Goal: Task Accomplishment & Management: Manage account settings

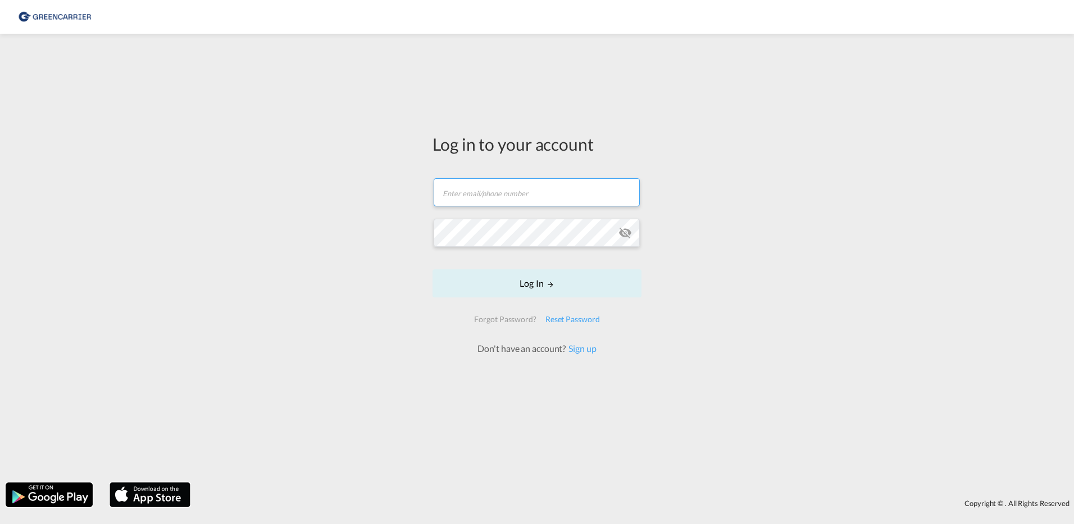
click at [476, 197] on input "text" at bounding box center [537, 192] width 206 height 28
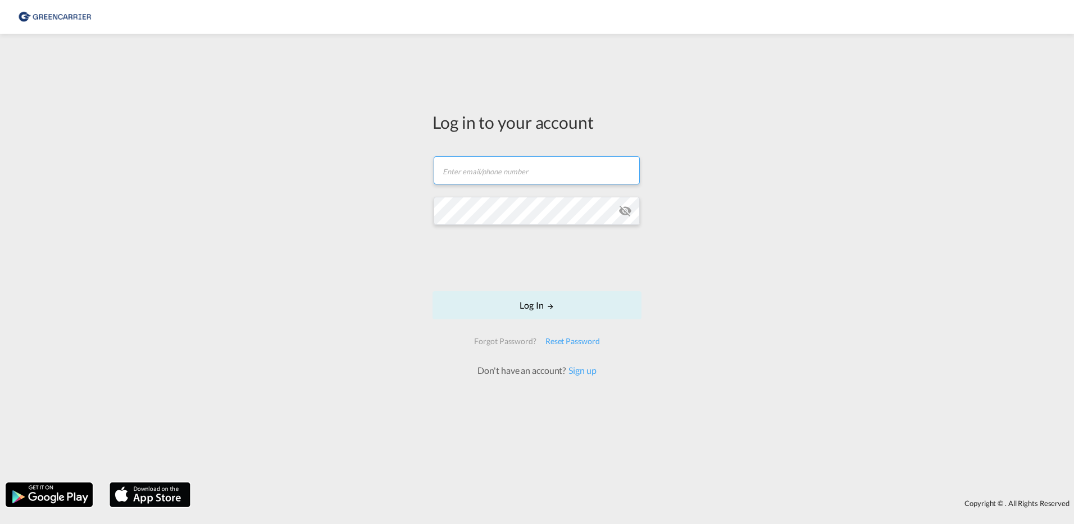
click at [494, 172] on input "text" at bounding box center [537, 170] width 206 height 28
type input "[PERSON_NAME][EMAIL_ADDRESS][DOMAIN_NAME]"
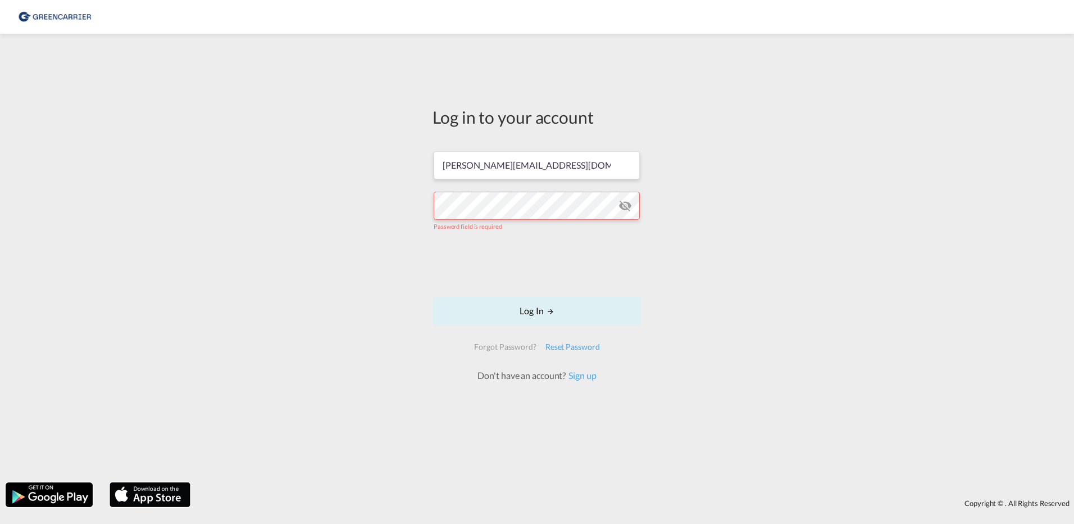
click at [626, 212] on md-icon "icon-eye-off" at bounding box center [625, 205] width 13 height 13
click at [576, 374] on link "Sign up" at bounding box center [581, 375] width 30 height 11
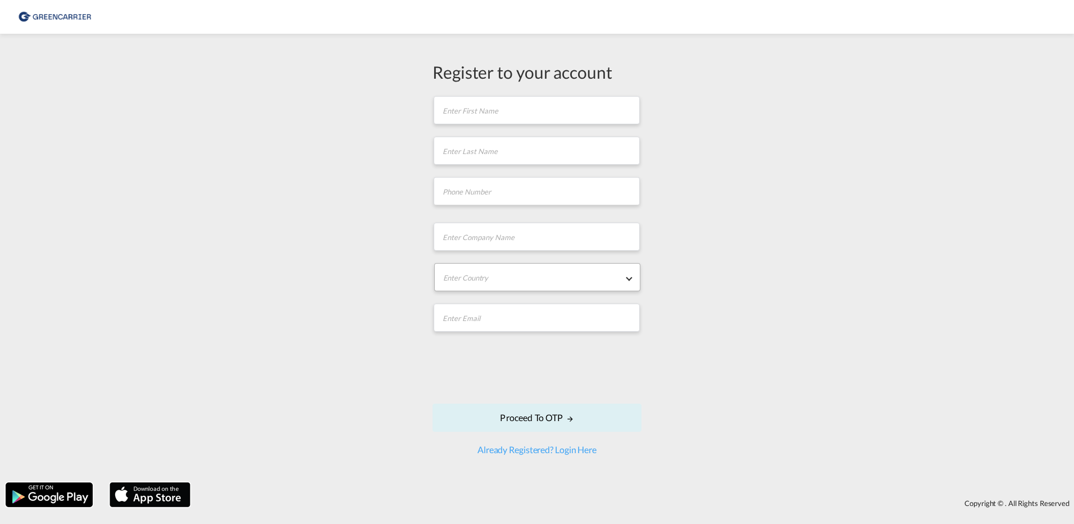
click at [494, 274] on md-select "Enter Country [GEOGRAPHIC_DATA] [GEOGRAPHIC_DATA] [GEOGRAPHIC_DATA] [US_STATE] …" at bounding box center [537, 277] width 206 height 28
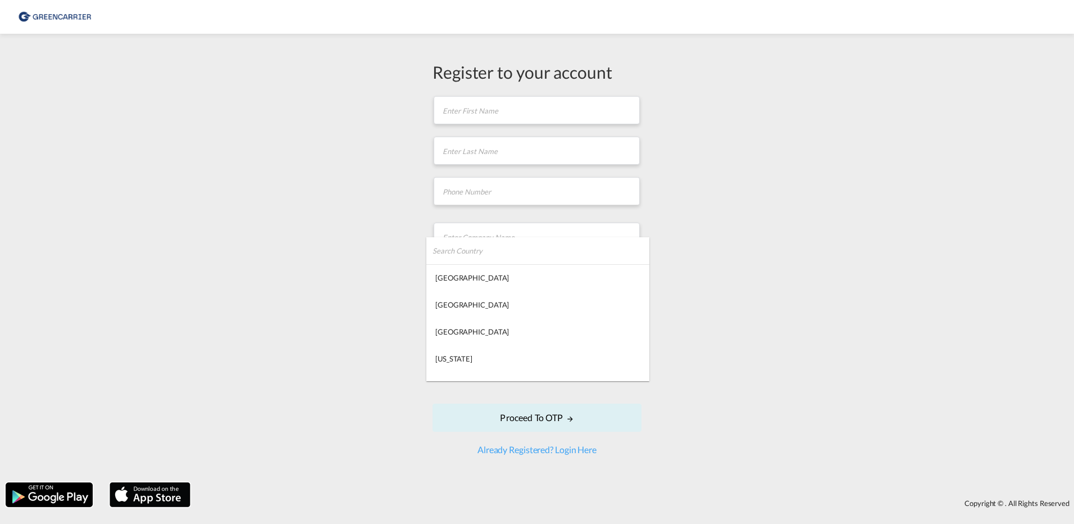
click at [476, 196] on md-backdrop at bounding box center [537, 262] width 1074 height 524
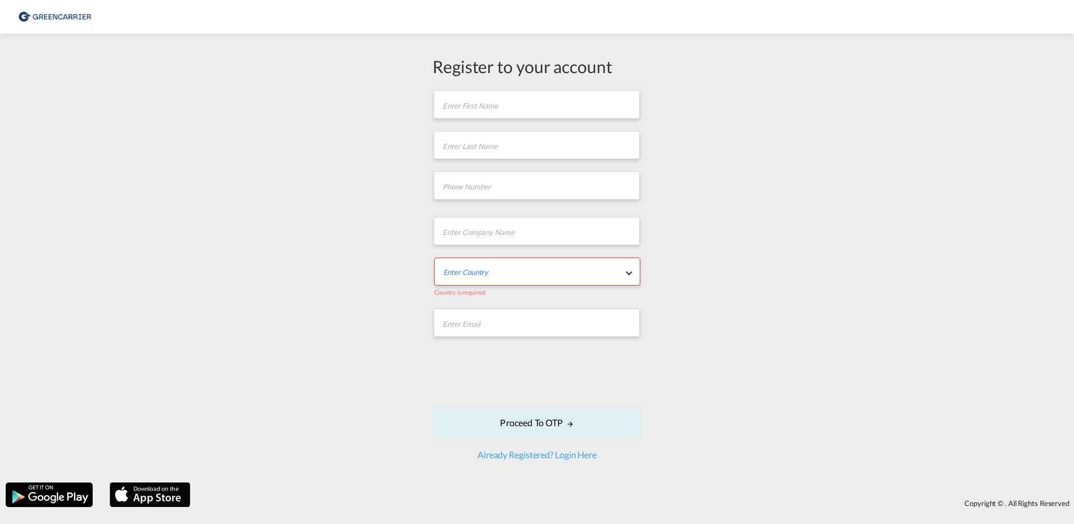
click at [375, 277] on div "Register to your account First name is required Last name is required Company N…" at bounding box center [537, 257] width 1074 height 437
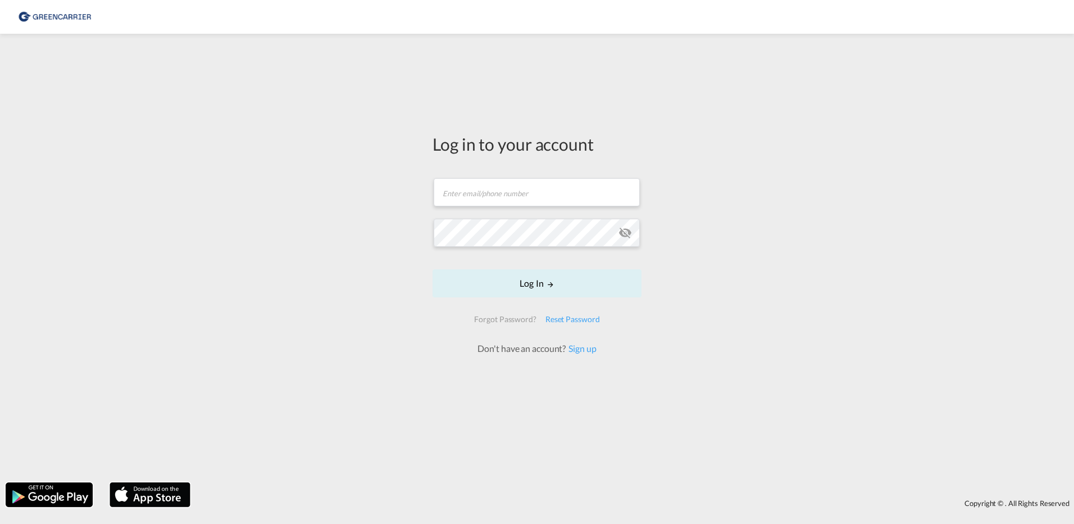
click at [467, 207] on md-input-container "Email field is required" at bounding box center [537, 192] width 209 height 30
click at [467, 199] on input "text" at bounding box center [537, 192] width 206 height 28
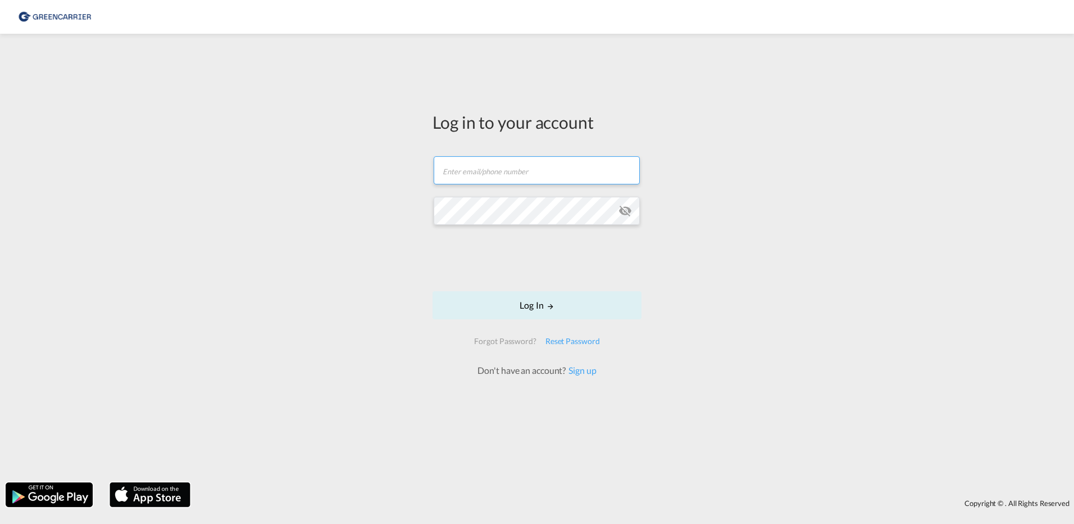
click at [470, 180] on input "text" at bounding box center [537, 170] width 206 height 28
type input "[PERSON_NAME][EMAIL_ADDRESS][DOMAIN_NAME]"
click at [491, 339] on div "Forgot Password?" at bounding box center [505, 341] width 71 height 20
click at [546, 339] on div "Reset Password" at bounding box center [572, 341] width 63 height 20
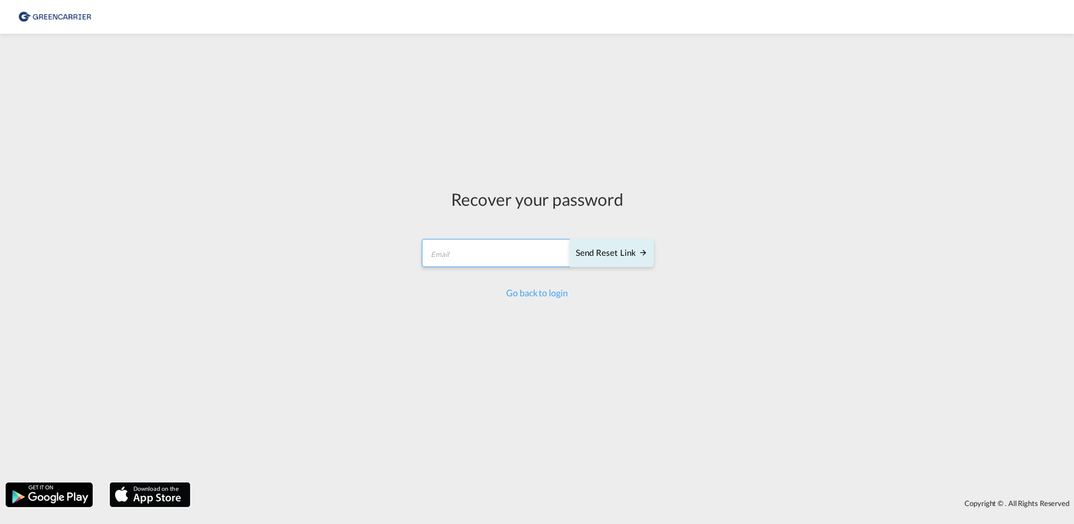
click at [490, 253] on input "email" at bounding box center [496, 253] width 149 height 28
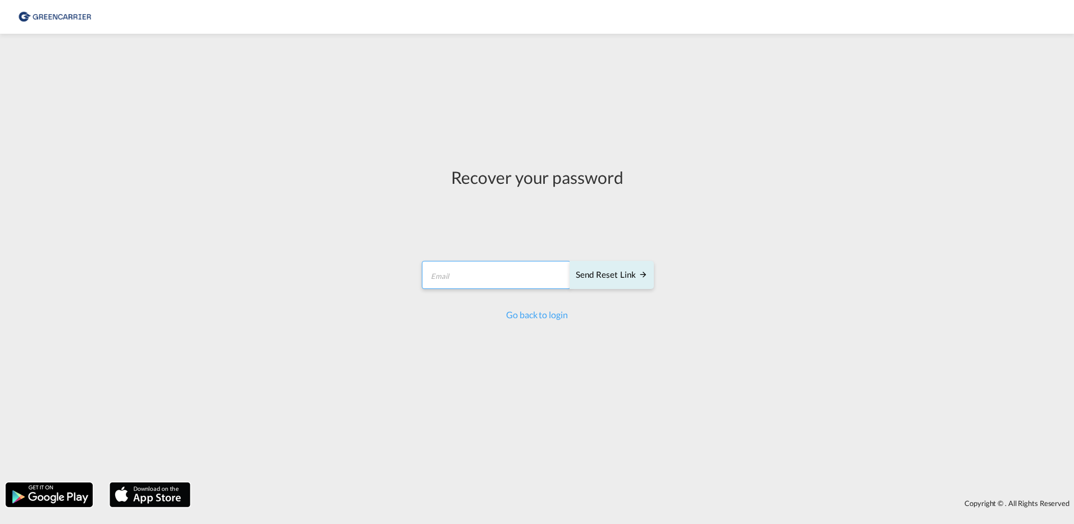
type input "n.kraft@group-7.de"
click at [607, 274] on div "Send reset link" at bounding box center [612, 275] width 72 height 13
